Goal: Task Accomplishment & Management: Use online tool/utility

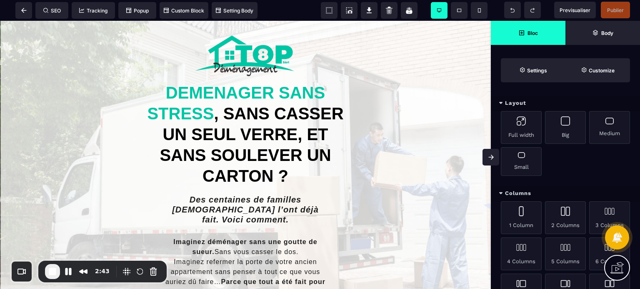
click at [492, 159] on icon at bounding box center [490, 157] width 5 height 5
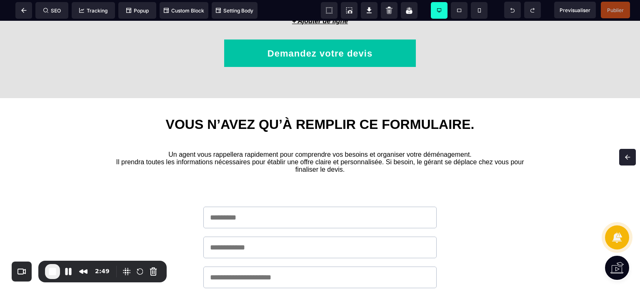
scroll to position [1735, 0]
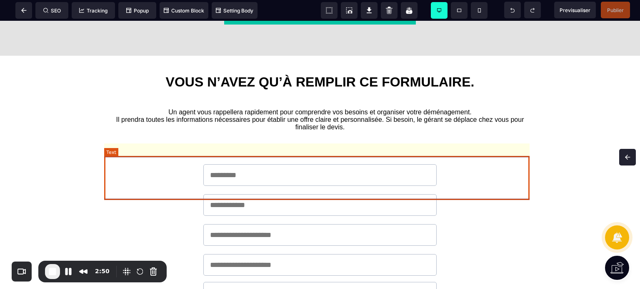
click at [170, 133] on text "Un agent vous rappellera rapidement pour comprendre vos besoins et organiser vo…" at bounding box center [319, 120] width 431 height 27
select select "***"
select select "**"
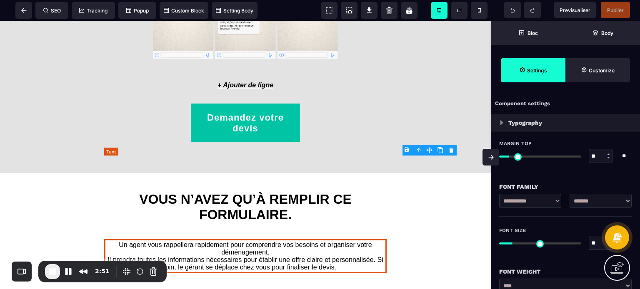
type input "*"
type input "***"
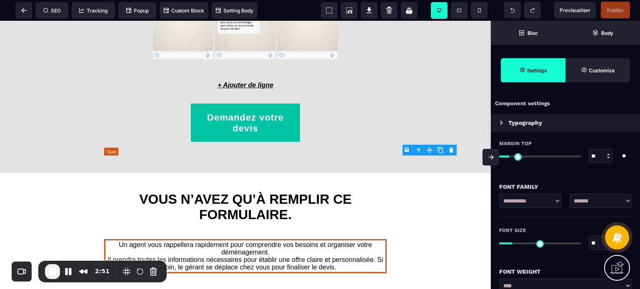
type input "***"
type input "*"
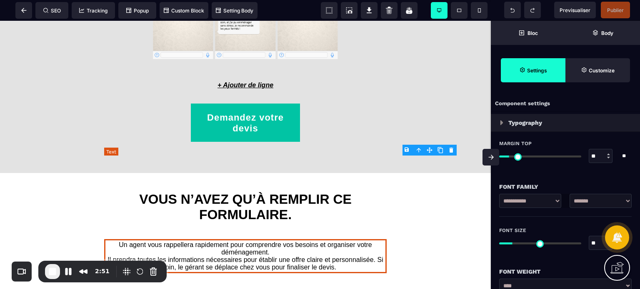
type input "*"
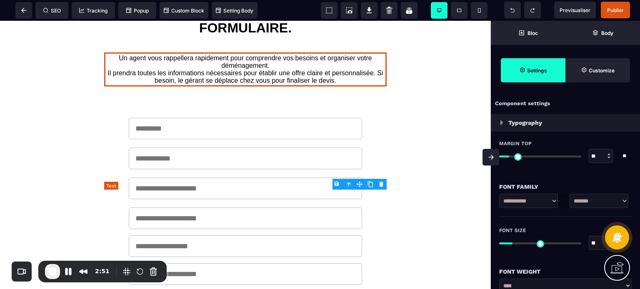
scroll to position [1945, 0]
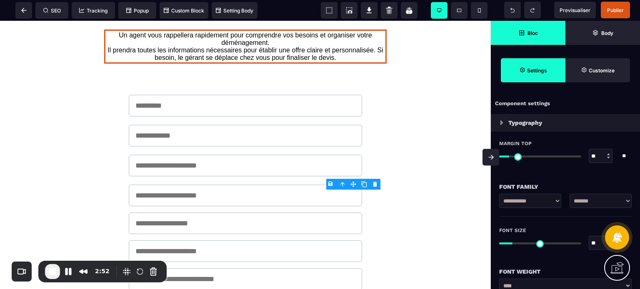
click at [528, 36] on span "Bloc" at bounding box center [527, 33] width 75 height 24
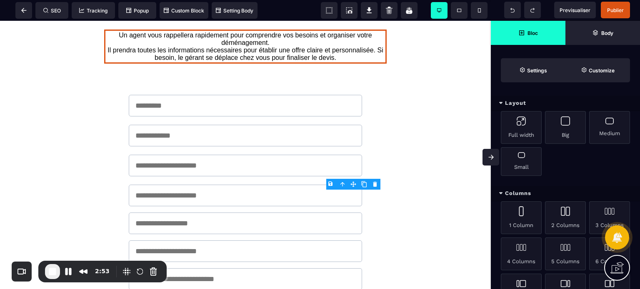
click at [518, 105] on div "Layout" at bounding box center [564, 103] width 149 height 15
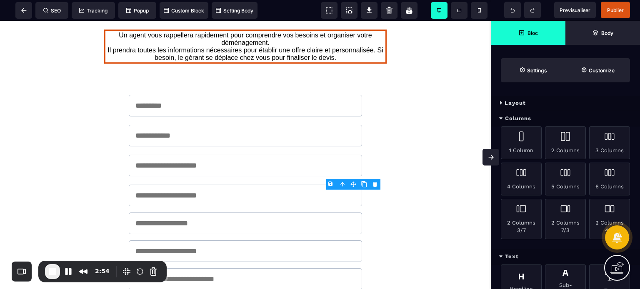
click at [513, 122] on div "Columns" at bounding box center [564, 118] width 149 height 15
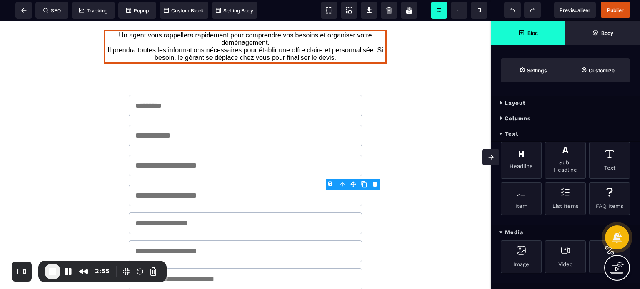
click at [515, 131] on div "Text" at bounding box center [564, 134] width 149 height 15
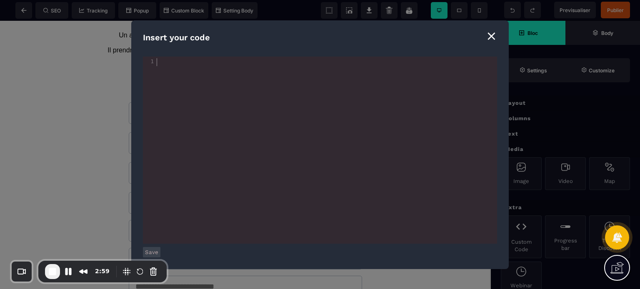
click at [230, 107] on div "xxxxxxxxxx 1 1 ​" at bounding box center [330, 161] width 375 height 208
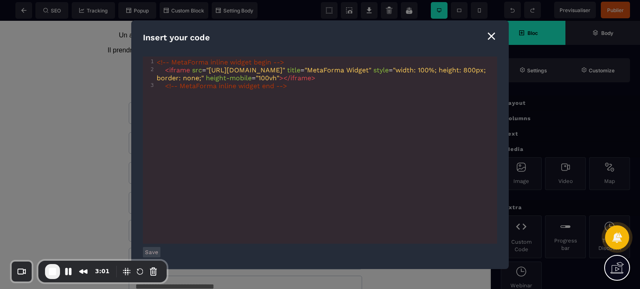
click at [151, 251] on button "Save" at bounding box center [151, 252] width 17 height 10
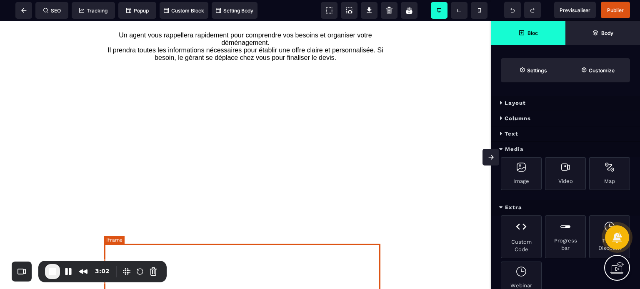
scroll to position [0, 0]
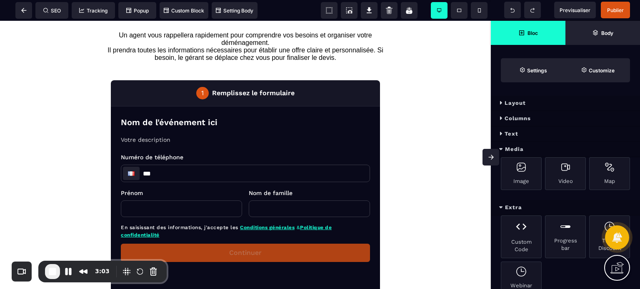
click at [485, 155] on span at bounding box center [490, 157] width 17 height 17
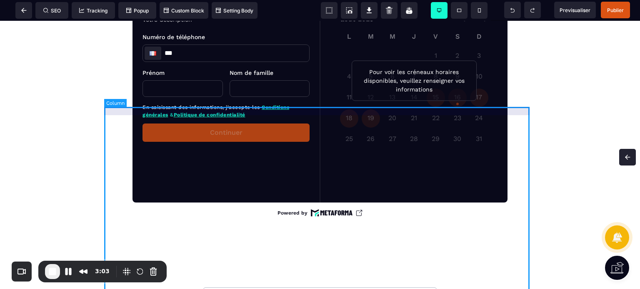
scroll to position [1735, 0]
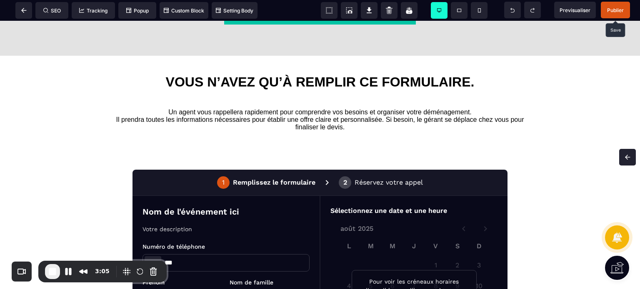
click at [613, 5] on span "Publier" at bounding box center [614, 10] width 29 height 17
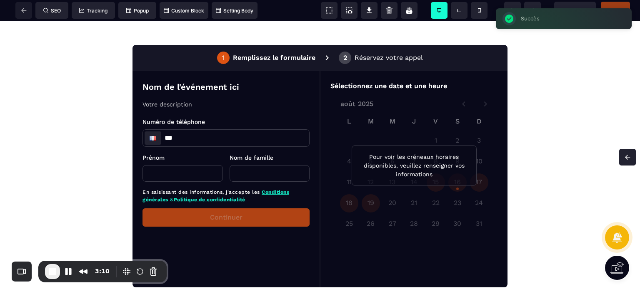
scroll to position [1902, 0]
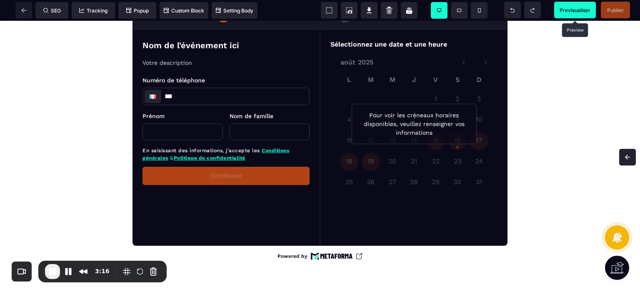
click at [557, 11] on span "Previsualiser" at bounding box center [575, 10] width 42 height 17
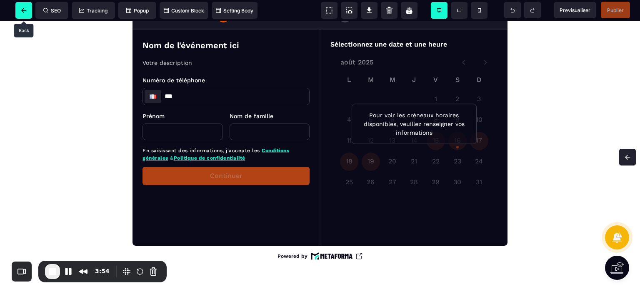
click at [23, 7] on span at bounding box center [23, 10] width 17 height 17
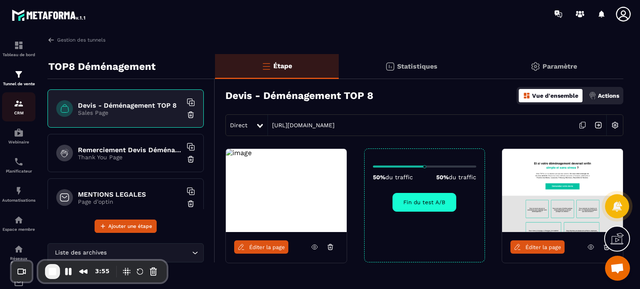
click at [18, 111] on div "CRM" at bounding box center [18, 107] width 33 height 17
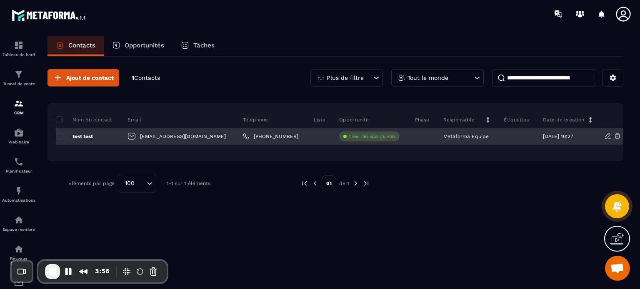
click at [86, 134] on p "test test" at bounding box center [74, 136] width 37 height 7
